Goal: Obtain resource: Download file/media

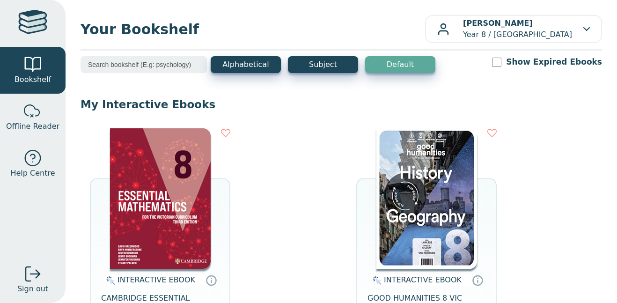
click at [151, 175] on img at bounding box center [160, 198] width 101 height 140
click at [222, 212] on div "INTERACTIVE EBOOK CAMBRIDGE ESSENTIAL MATHEMATICS FOR THE VICTORIAN CURRICULUM …" at bounding box center [160, 243] width 140 height 231
click at [199, 213] on img at bounding box center [160, 198] width 101 height 140
click at [160, 183] on img at bounding box center [160, 198] width 101 height 140
